Goal: Transaction & Acquisition: Book appointment/travel/reservation

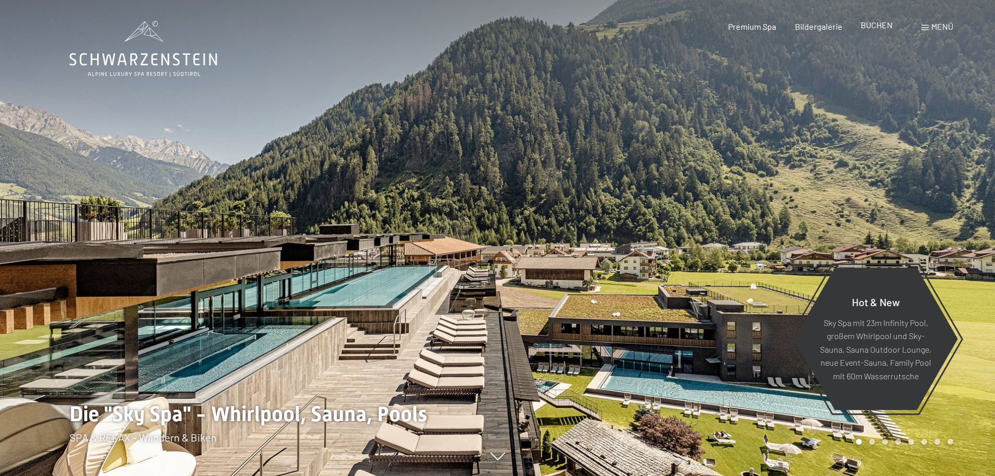
click at [887, 29] on span "BUCHEN" at bounding box center [877, 25] width 32 height 10
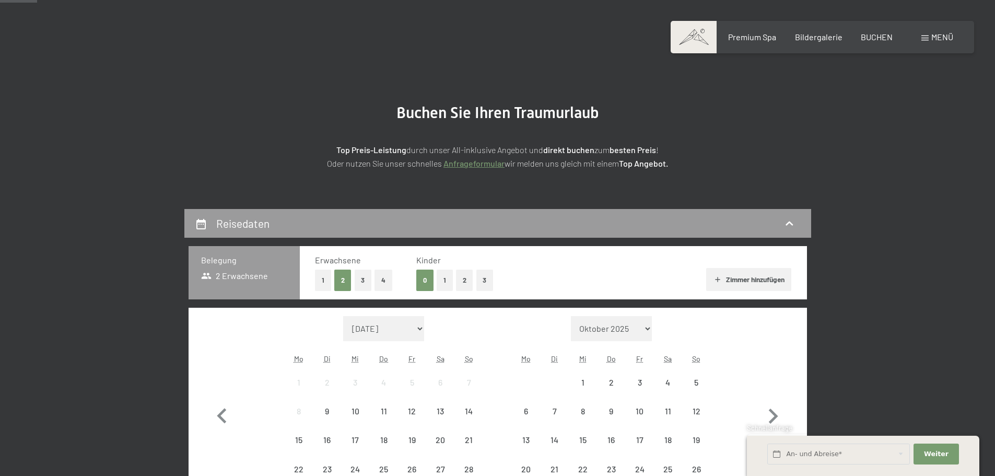
scroll to position [157, 0]
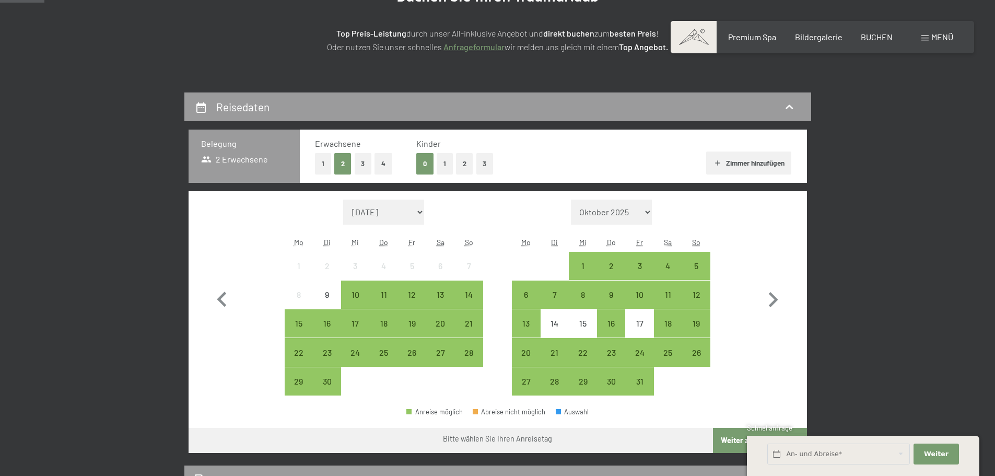
click at [324, 162] on button "1" at bounding box center [323, 163] width 16 height 21
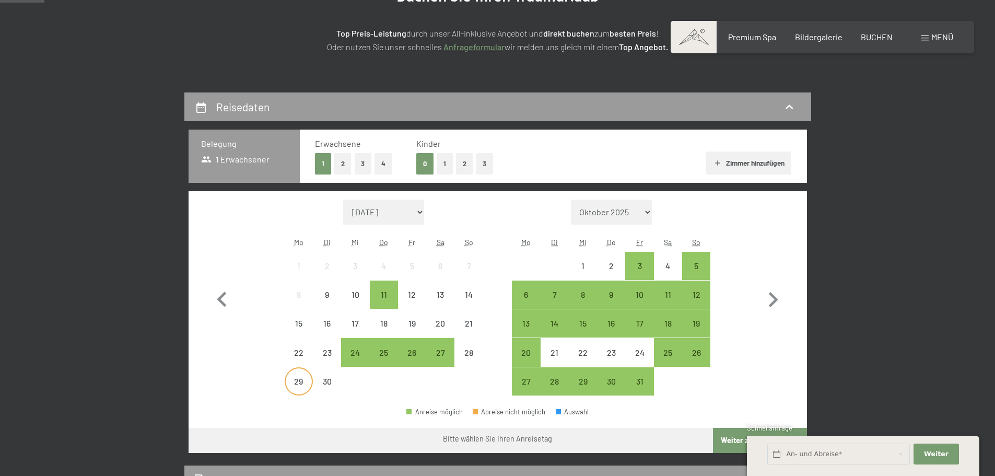
click at [304, 382] on div "29" at bounding box center [299, 390] width 26 height 26
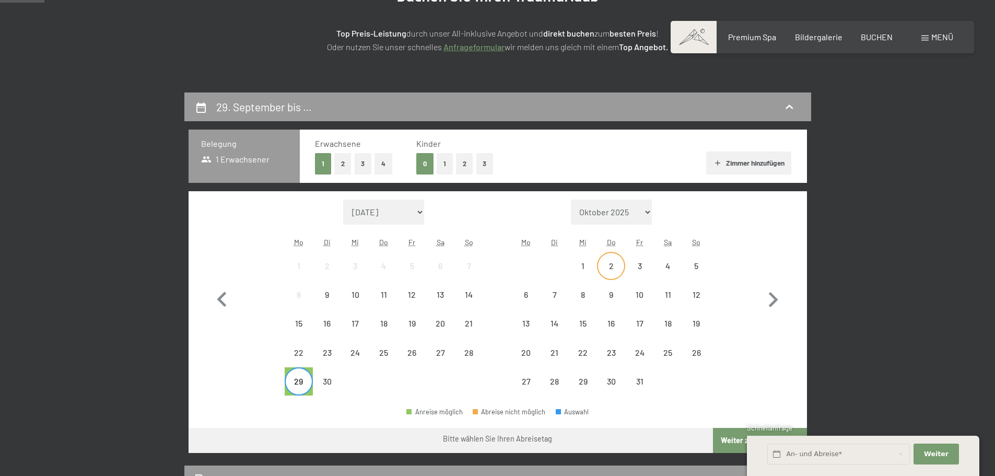
click at [609, 262] on div "2" at bounding box center [611, 275] width 26 height 26
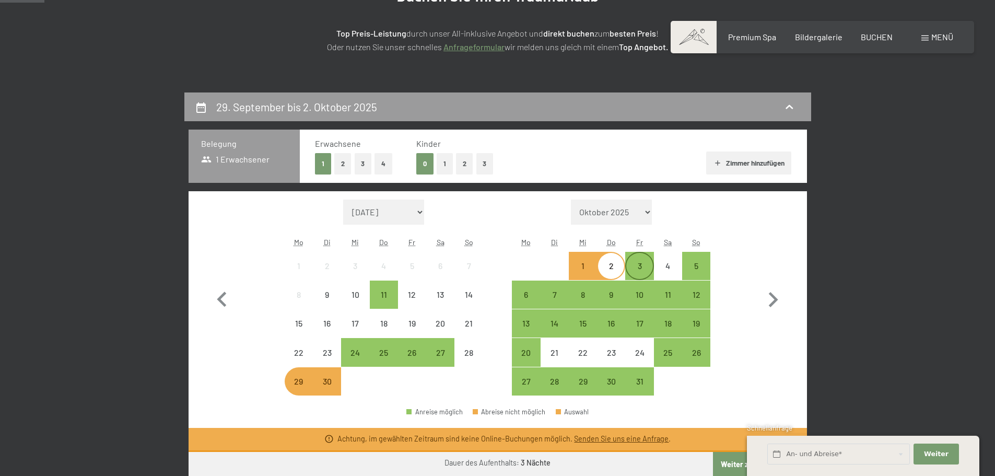
click at [639, 268] on div "3" at bounding box center [639, 275] width 26 height 26
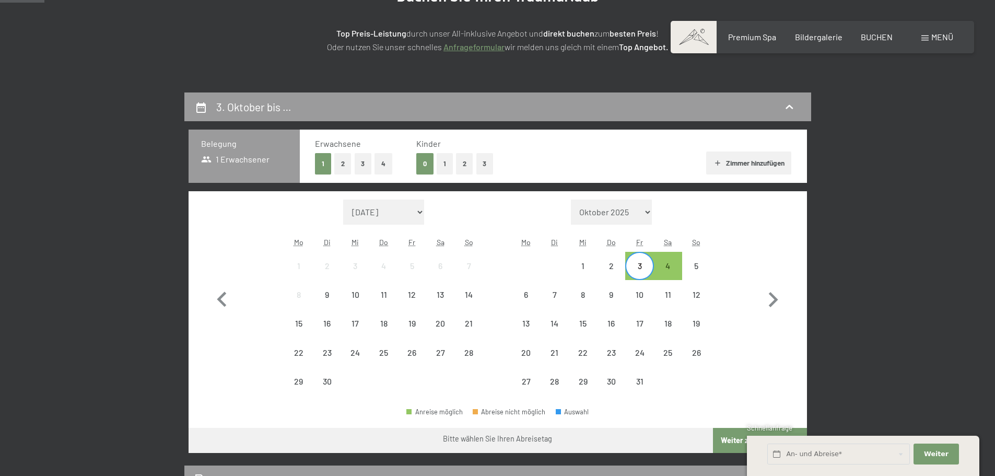
click at [644, 269] on div "3" at bounding box center [639, 275] width 26 height 26
